Goal: Check status: Check status

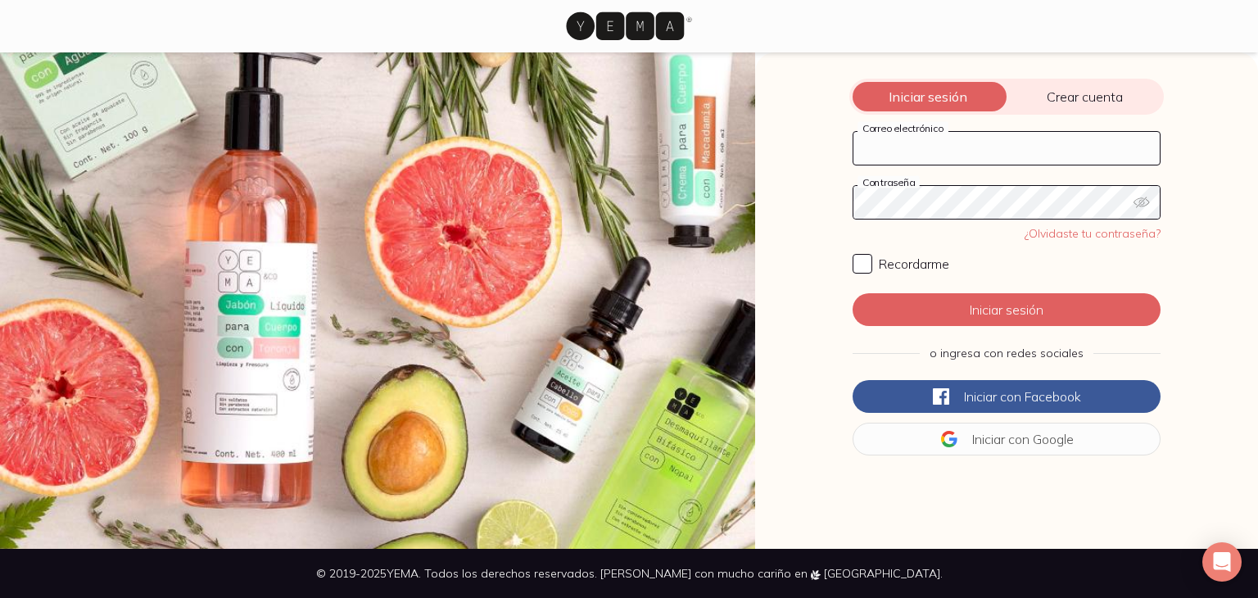
click at [883, 153] on input "Correo electrónico" at bounding box center [1007, 148] width 306 height 33
type input "[EMAIL_ADDRESS][DOMAIN_NAME]"
click at [859, 256] on input "Recordarme" at bounding box center [863, 264] width 20 height 20
checkbox input "true"
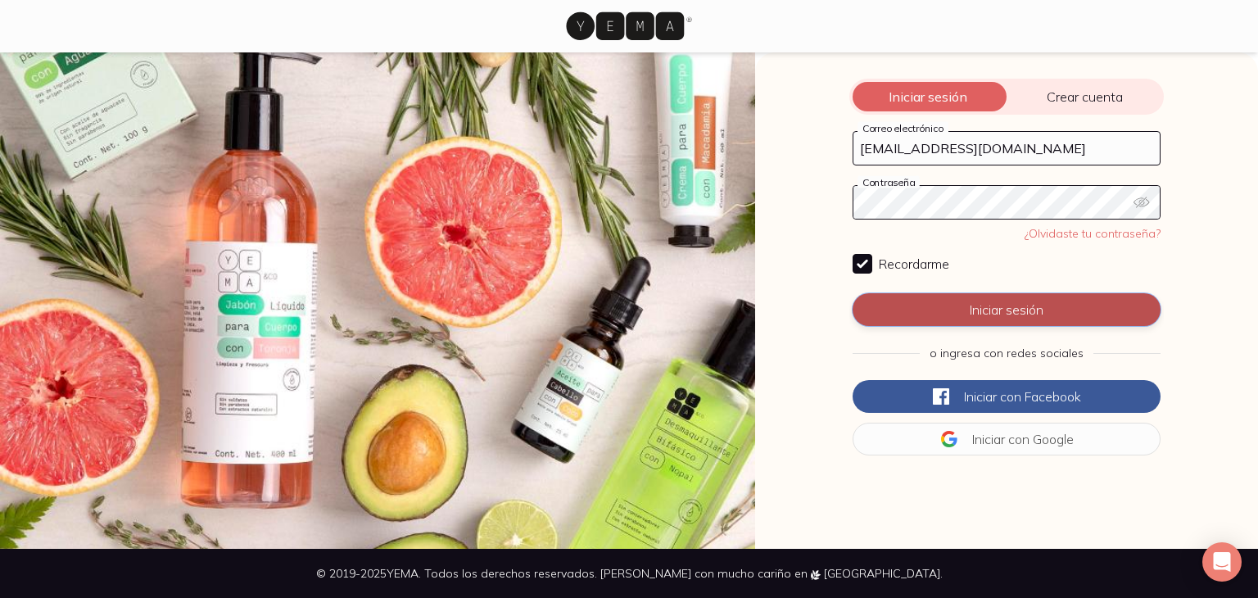
click at [938, 312] on button "Iniciar sesión" at bounding box center [1007, 309] width 308 height 33
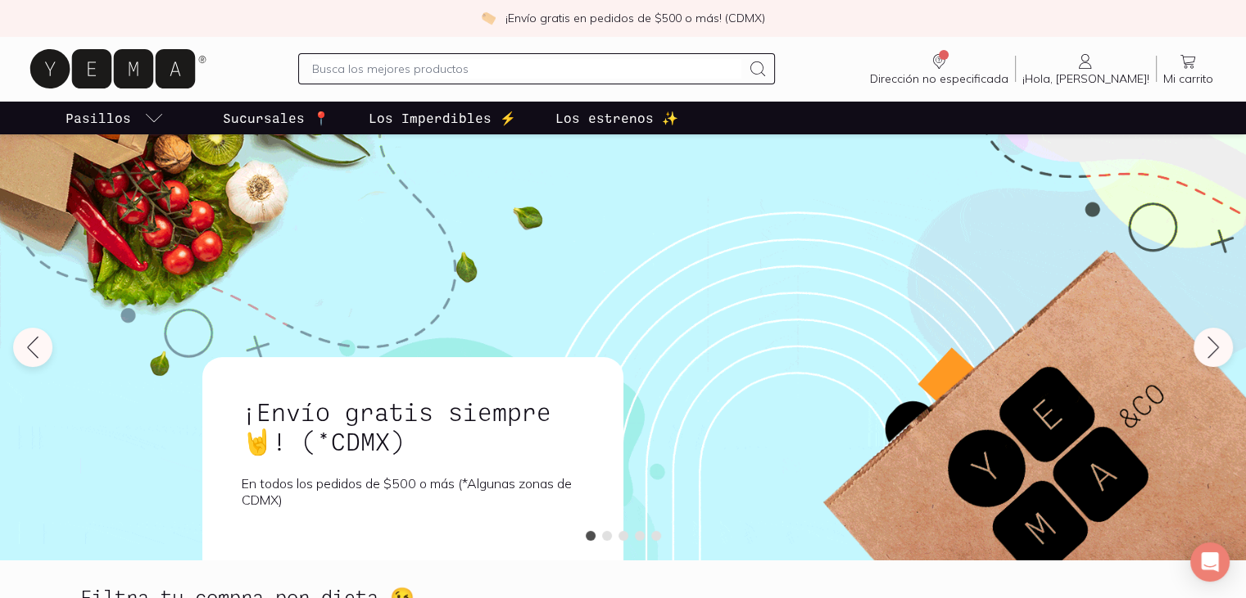
click at [1108, 73] on span "¡Hola, [PERSON_NAME]!" at bounding box center [1085, 78] width 127 height 15
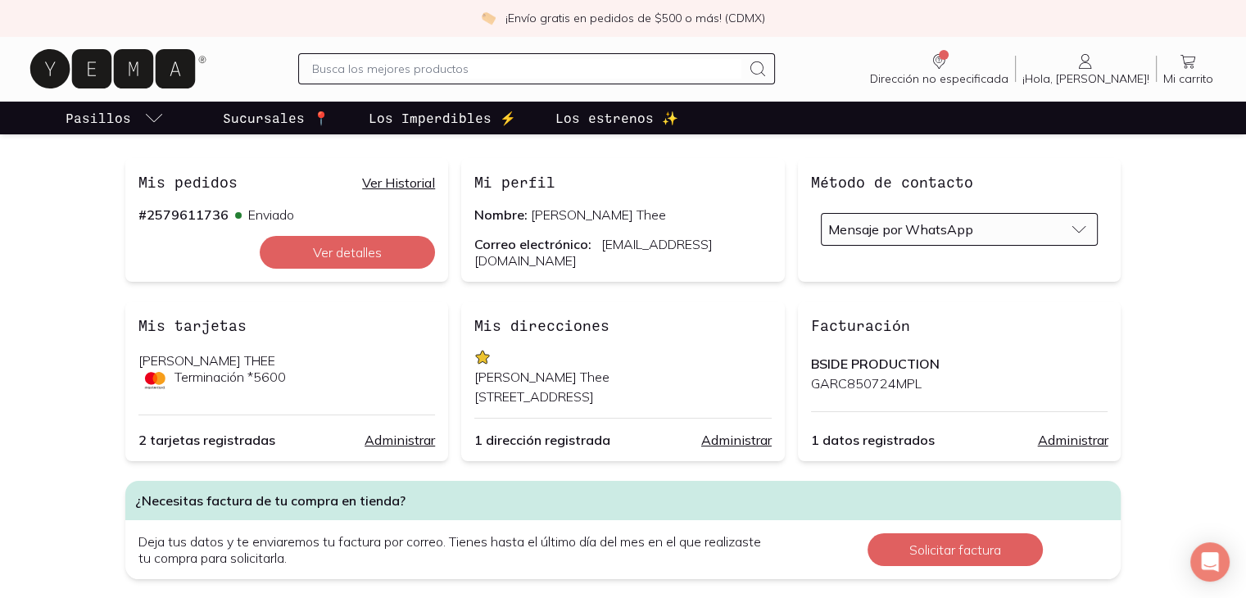
scroll to position [144, 0]
click at [324, 238] on button "Ver detalles" at bounding box center [347, 252] width 175 height 33
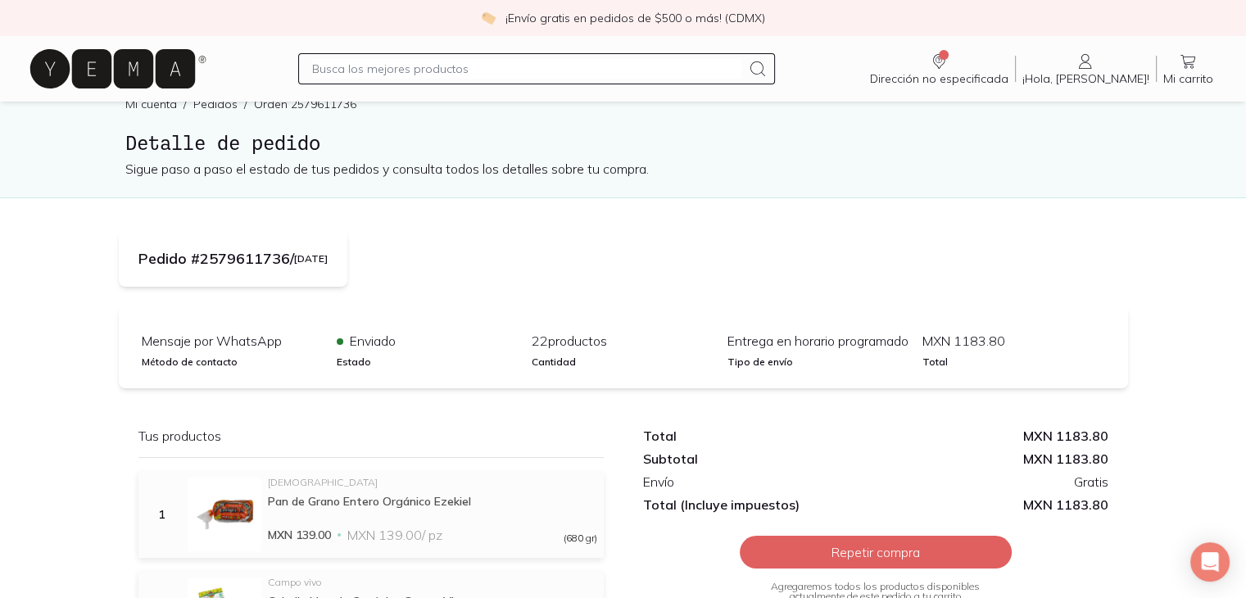
scroll to position [32, 0]
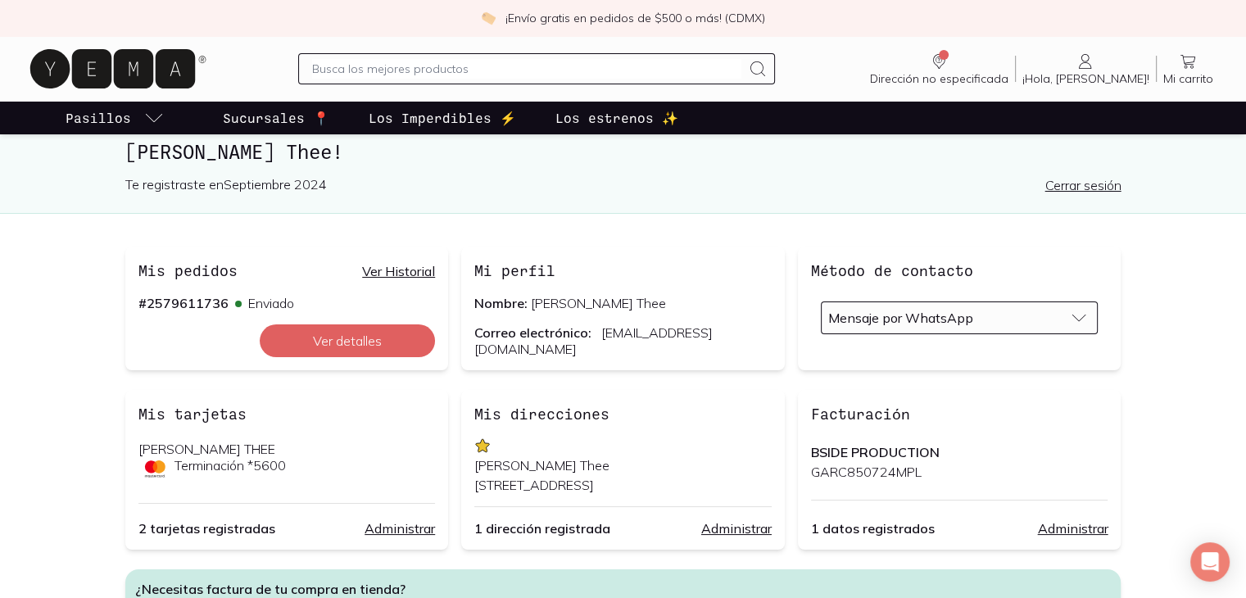
scroll to position [59, 0]
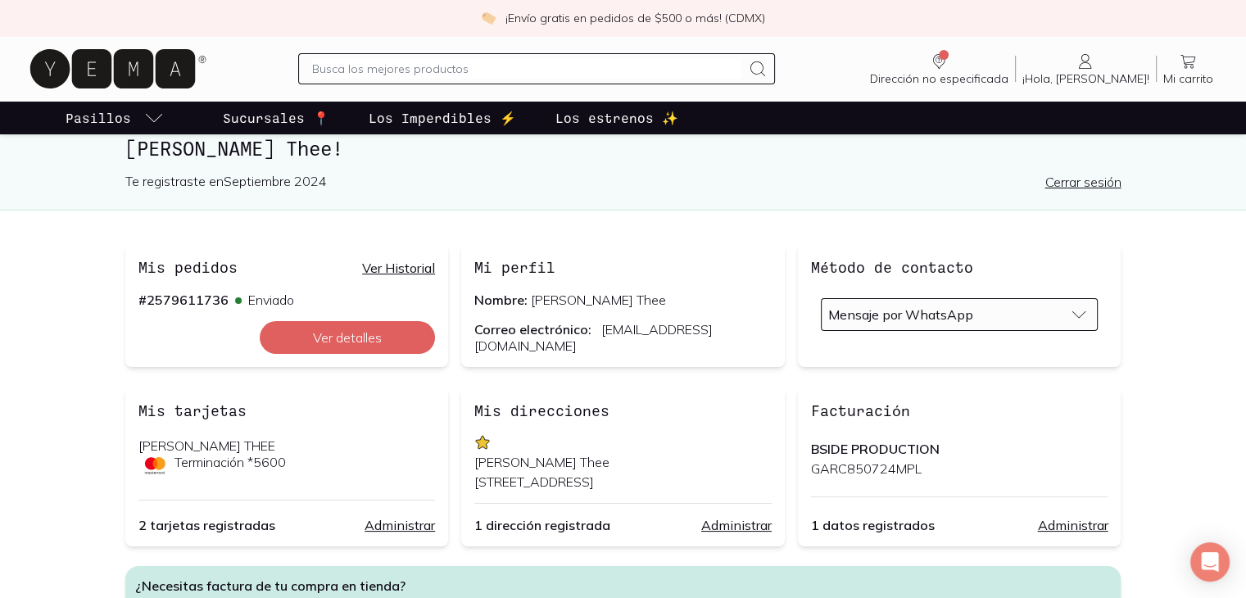
click at [396, 274] on link "Ver Historial" at bounding box center [398, 268] width 73 height 16
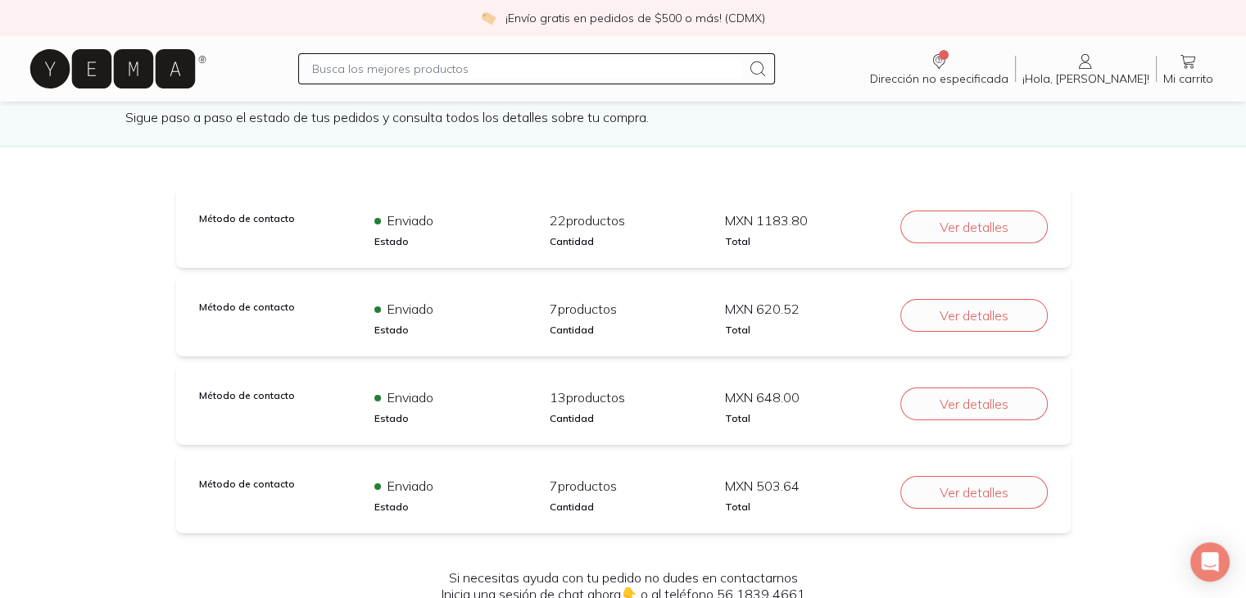
scroll to position [95, 0]
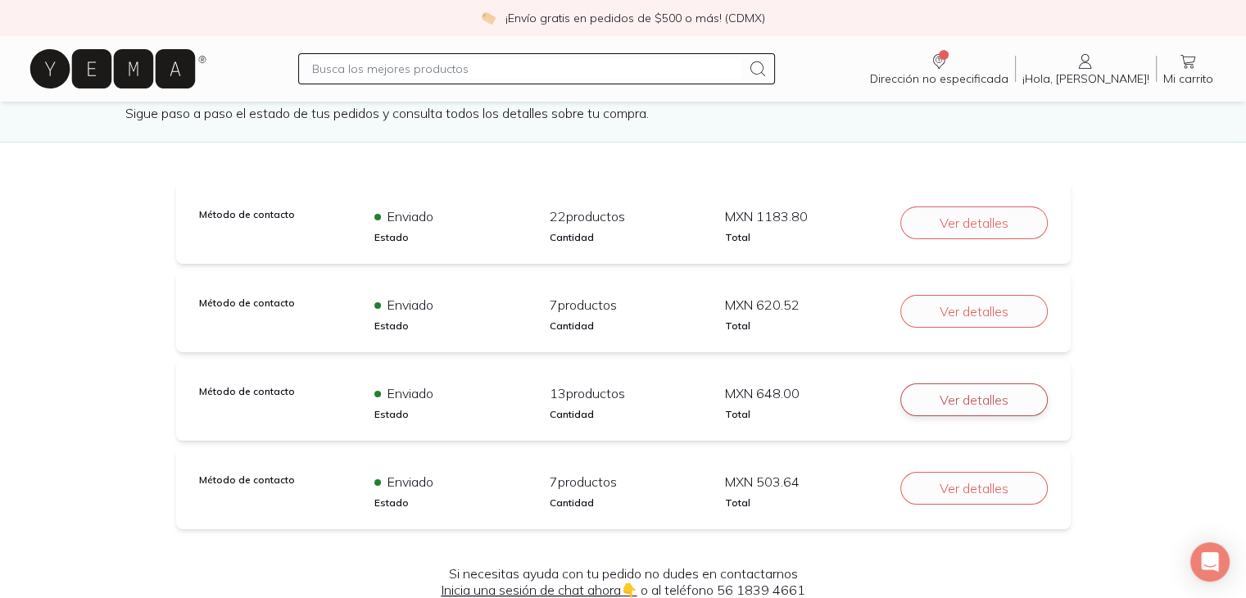
click at [980, 387] on button "Ver detalles" at bounding box center [973, 399] width 147 height 33
